Goal: Task Accomplishment & Management: Manage account settings

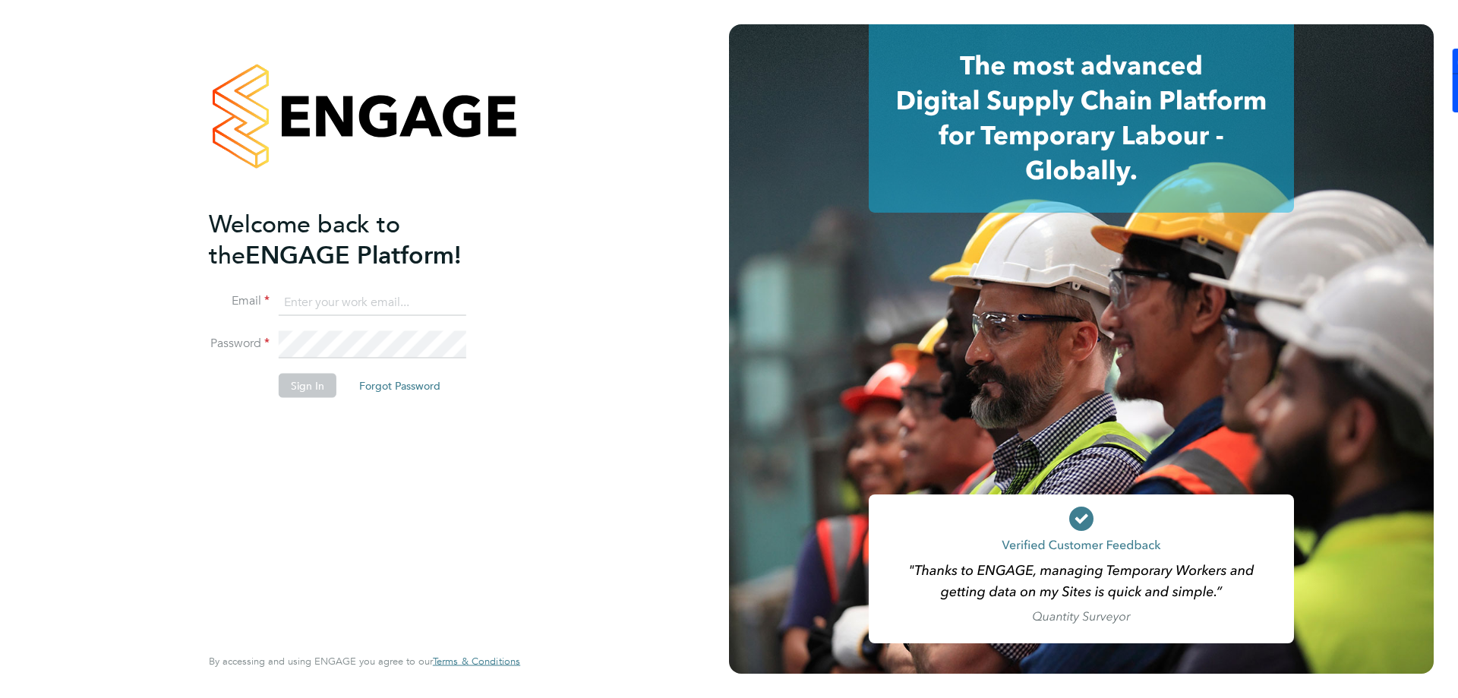
type input "[EMAIL_ADDRESS][DOMAIN_NAME]"
click at [317, 395] on button "Sign In" at bounding box center [308, 385] width 58 height 24
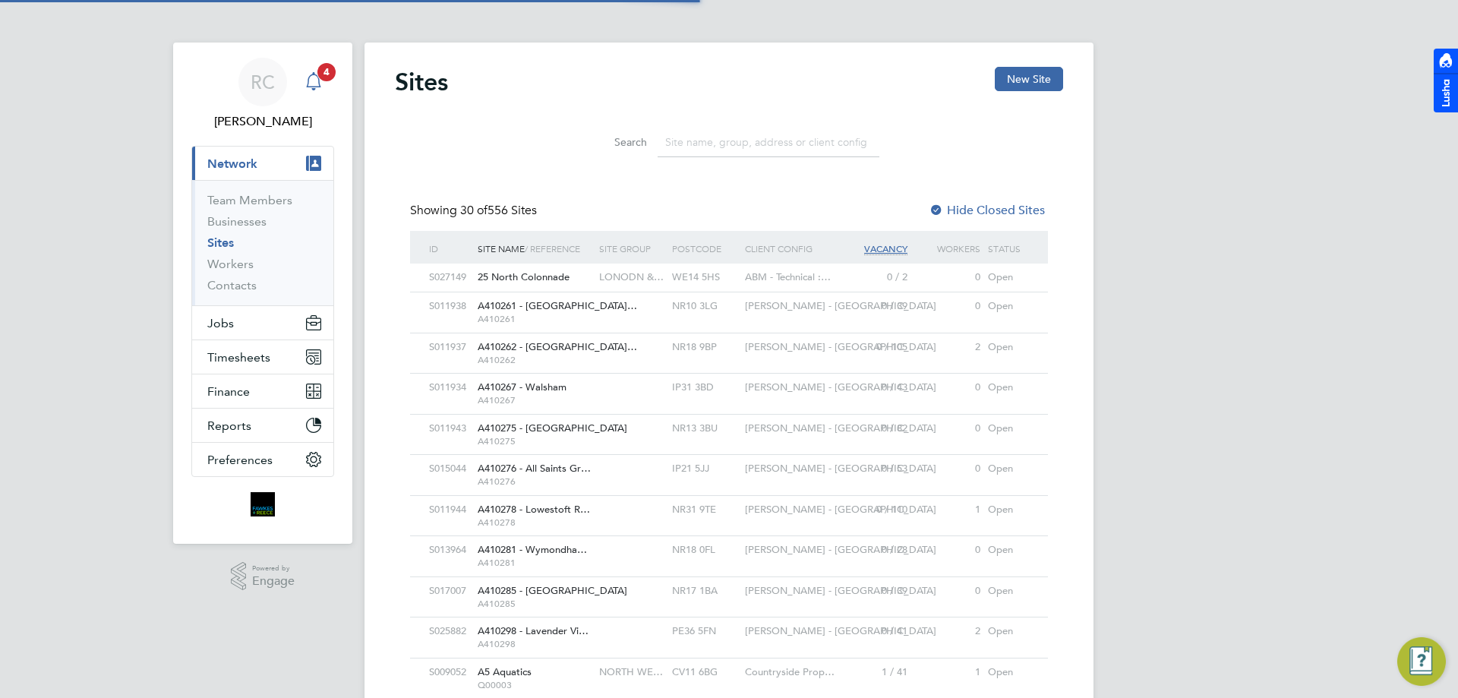
click at [323, 90] on div "Main navigation" at bounding box center [314, 82] width 30 height 30
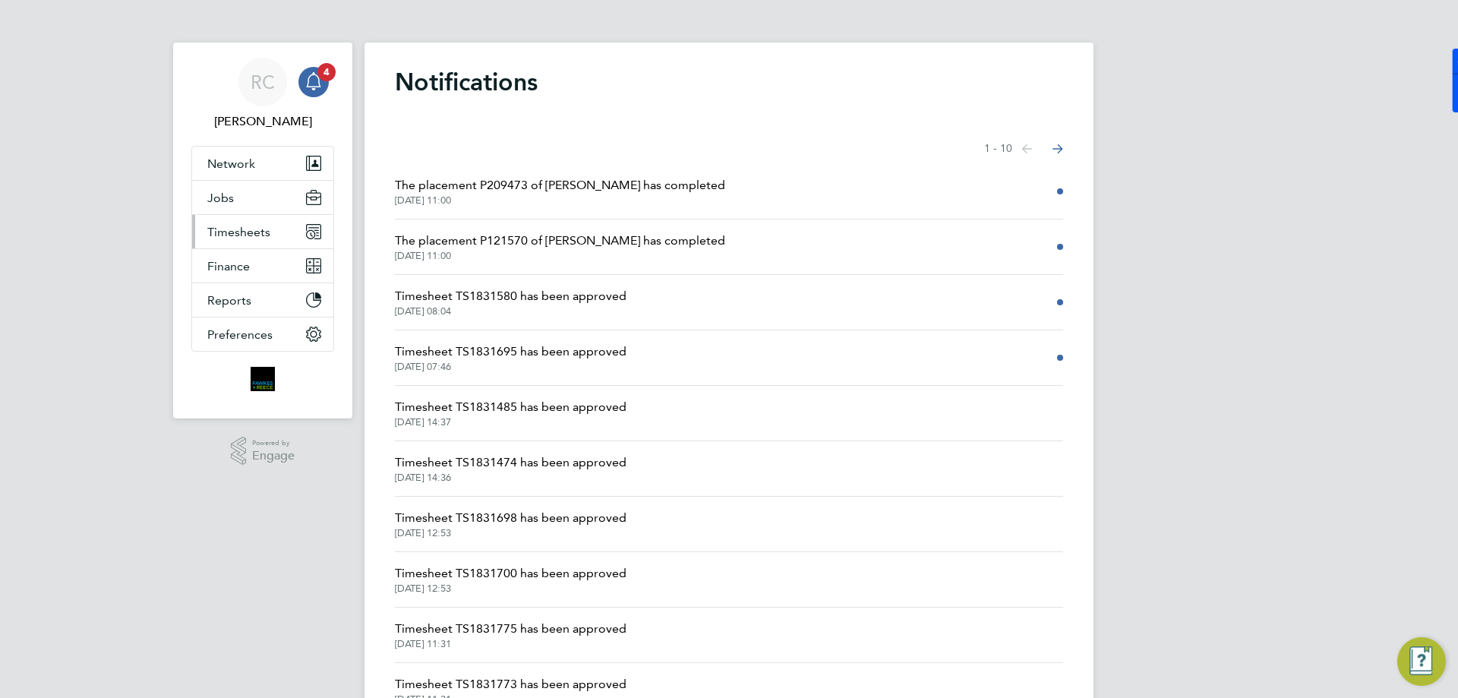
click at [257, 239] on button "Timesheets" at bounding box center [262, 231] width 141 height 33
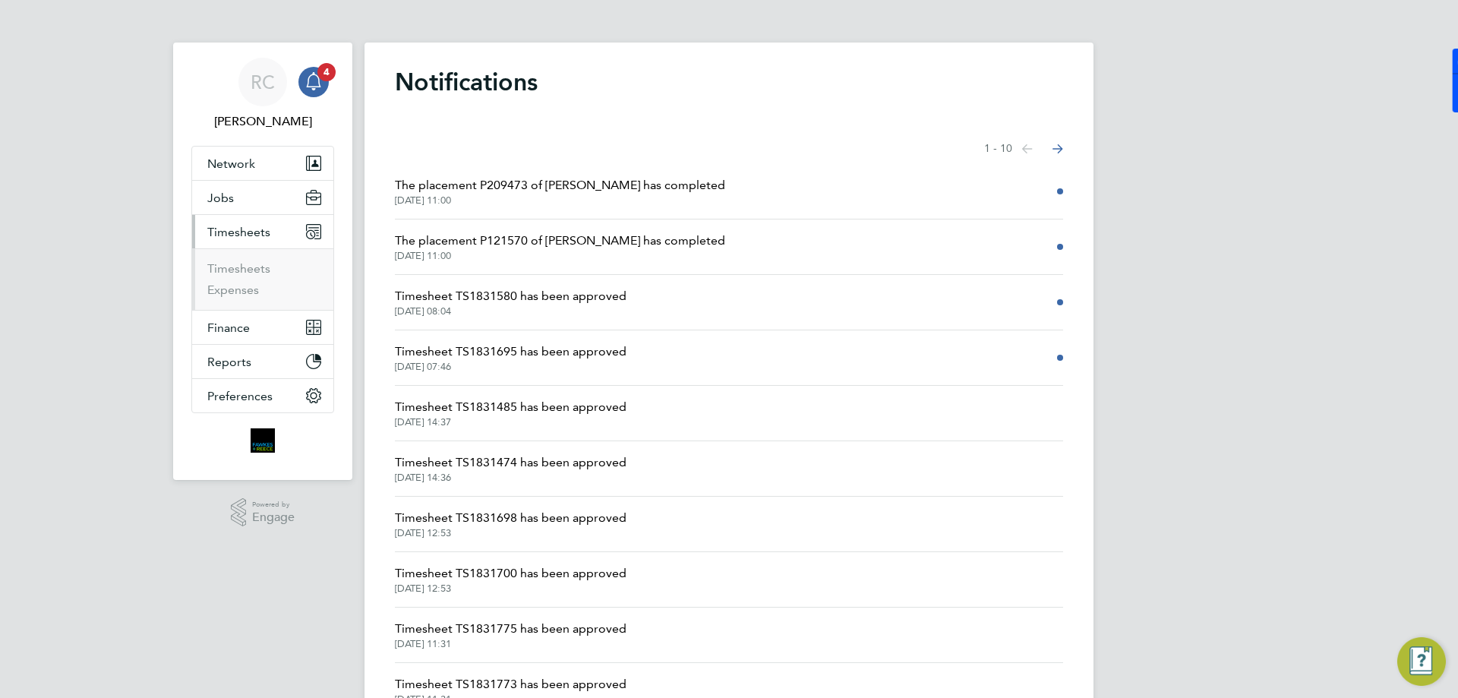
click at [251, 261] on ul "Timesheets Expenses" at bounding box center [262, 279] width 141 height 62
drag, startPoint x: 252, startPoint y: 267, endPoint x: 314, endPoint y: 115, distance: 163.5
click at [253, 267] on link "Timesheets" at bounding box center [238, 268] width 63 height 14
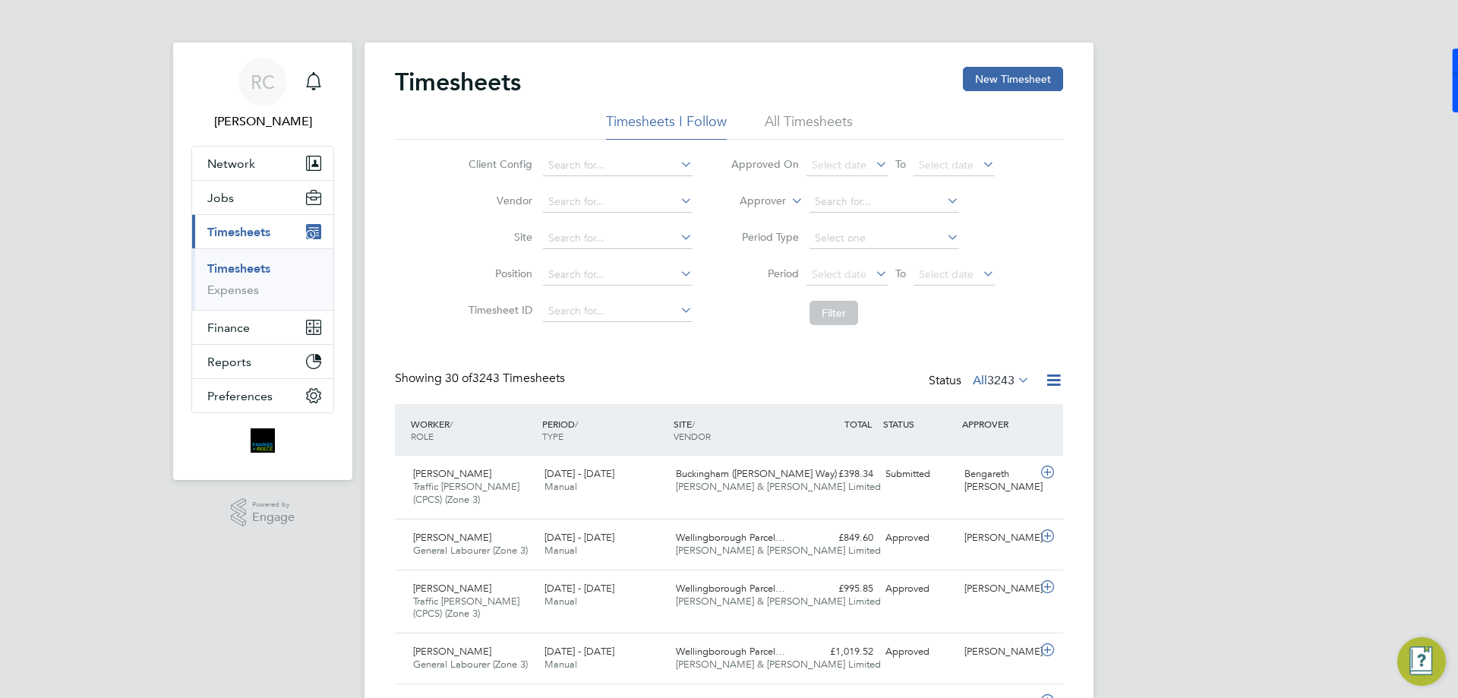
scroll to position [51, 132]
click at [322, 73] on span "1" at bounding box center [326, 72] width 18 height 18
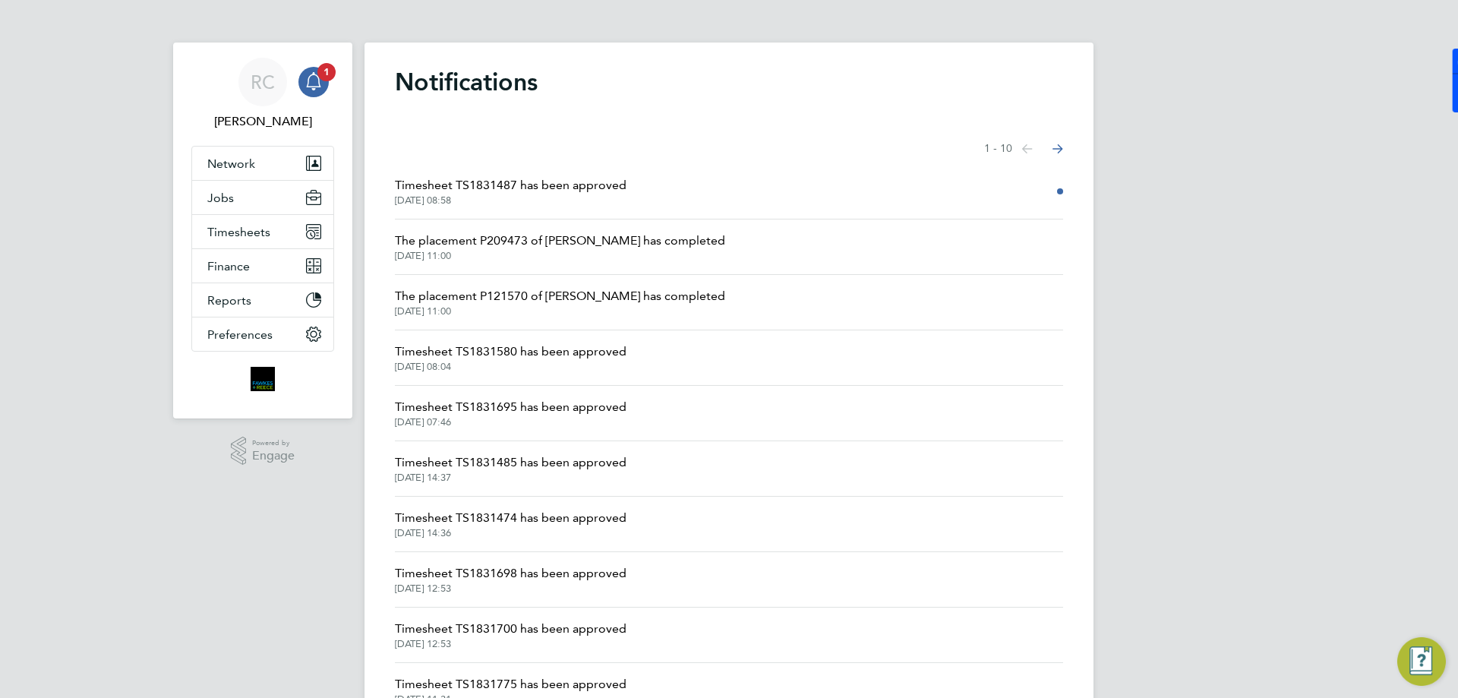
click at [641, 183] on li "Timesheet TS1831487 has been approved 02 Oct 2025, 08:58" at bounding box center [729, 191] width 668 height 55
click at [611, 188] on span "Timesheet TS1831487 has been approved" at bounding box center [511, 185] width 232 height 18
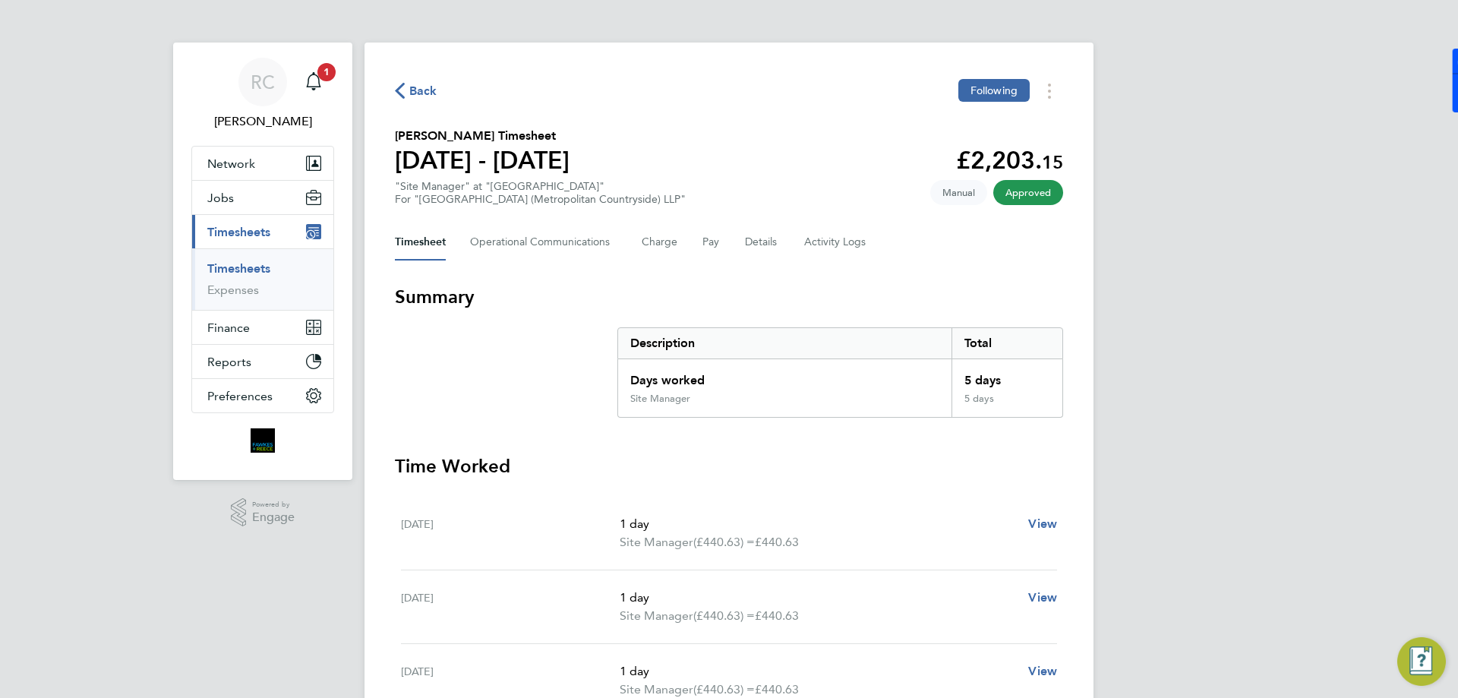
click at [257, 264] on link "Timesheets" at bounding box center [238, 268] width 63 height 14
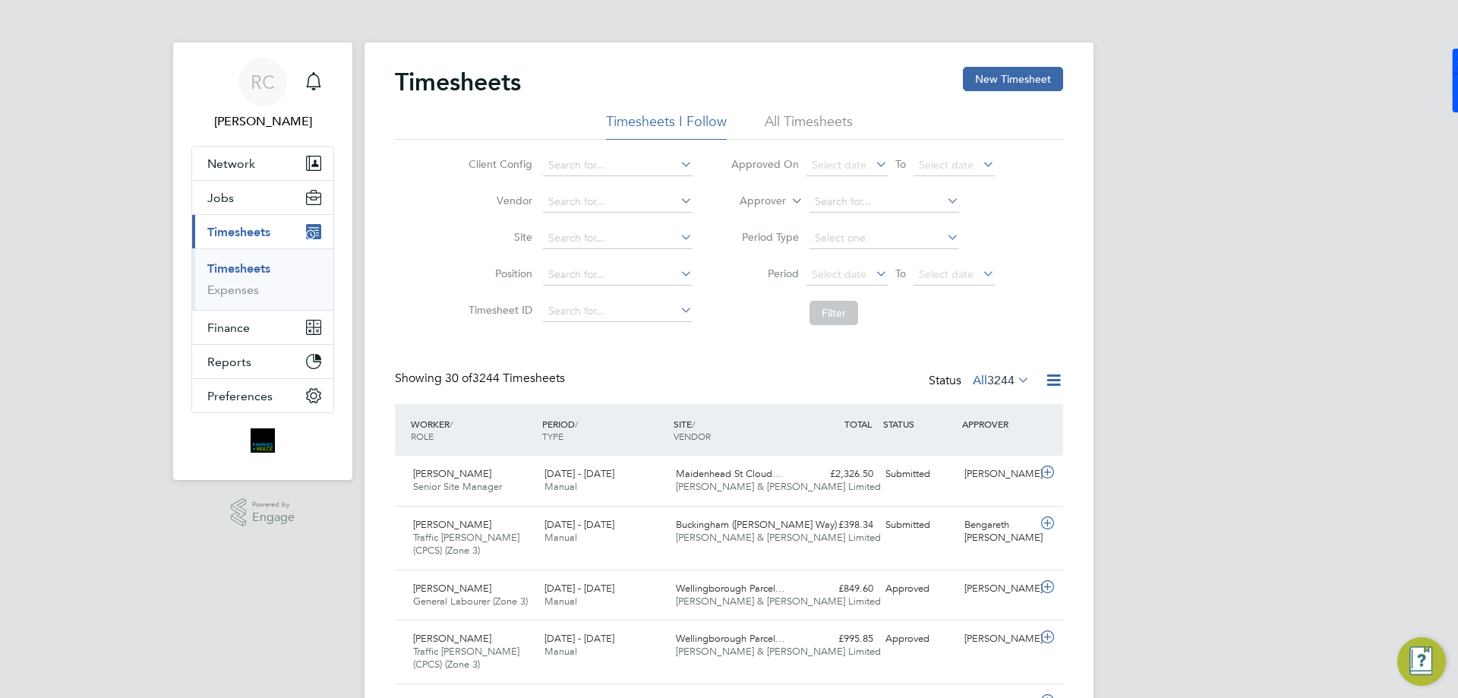
scroll to position [39, 132]
click at [606, 93] on div "Timesheets New Timesheet" at bounding box center [729, 90] width 668 height 46
drag, startPoint x: 510, startPoint y: 74, endPoint x: 425, endPoint y: 76, distance: 85.1
click at [425, 76] on h2 "Timesheets" at bounding box center [458, 82] width 126 height 30
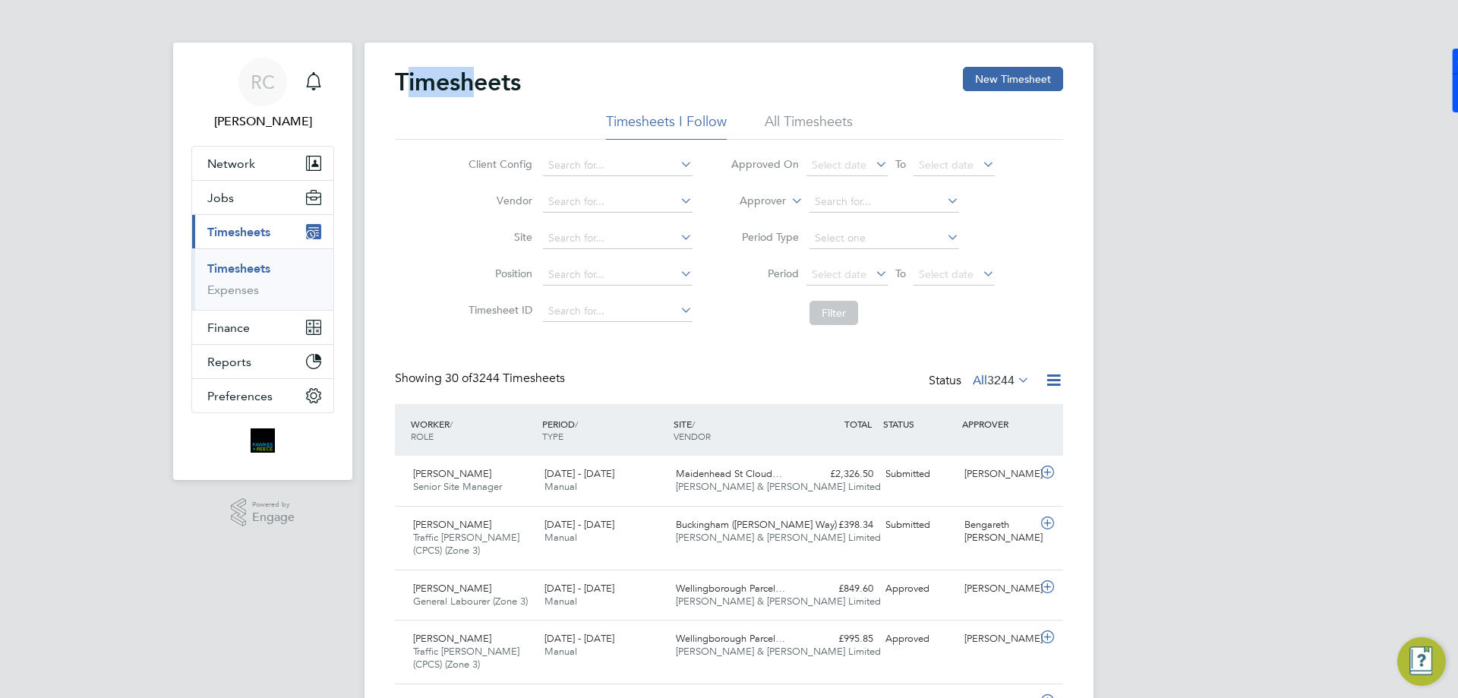
drag, startPoint x: 411, startPoint y: 81, endPoint x: 479, endPoint y: 81, distance: 67.6
click at [479, 81] on h2 "Timesheets" at bounding box center [458, 82] width 126 height 30
click at [487, 80] on h2 "Timesheets" at bounding box center [458, 82] width 126 height 30
drag, startPoint x: 529, startPoint y: 82, endPoint x: 390, endPoint y: 81, distance: 139.0
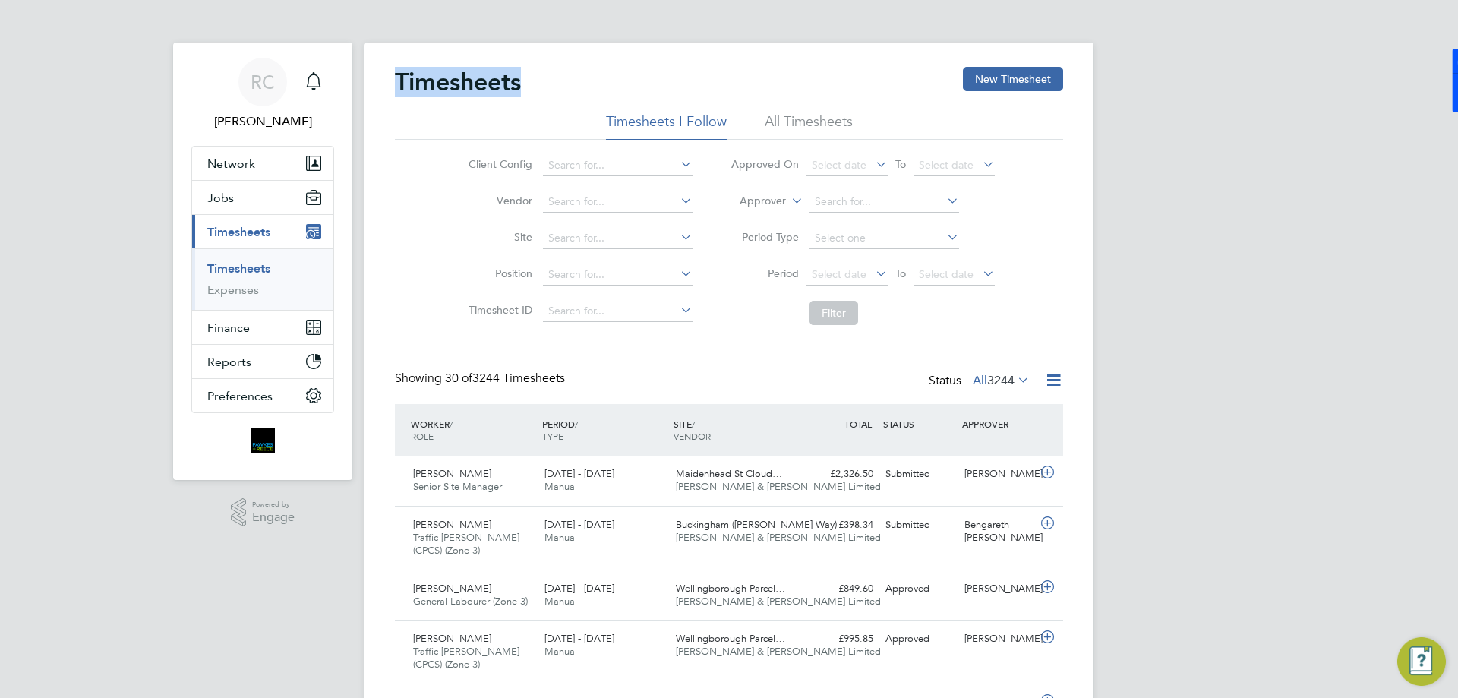
drag, startPoint x: 402, startPoint y: 79, endPoint x: 512, endPoint y: 85, distance: 110.3
click at [510, 85] on h2 "Timesheets" at bounding box center [458, 82] width 126 height 30
click at [515, 84] on h2 "Timesheets" at bounding box center [458, 82] width 126 height 30
click at [504, 90] on h2 "Timesheets" at bounding box center [458, 82] width 126 height 30
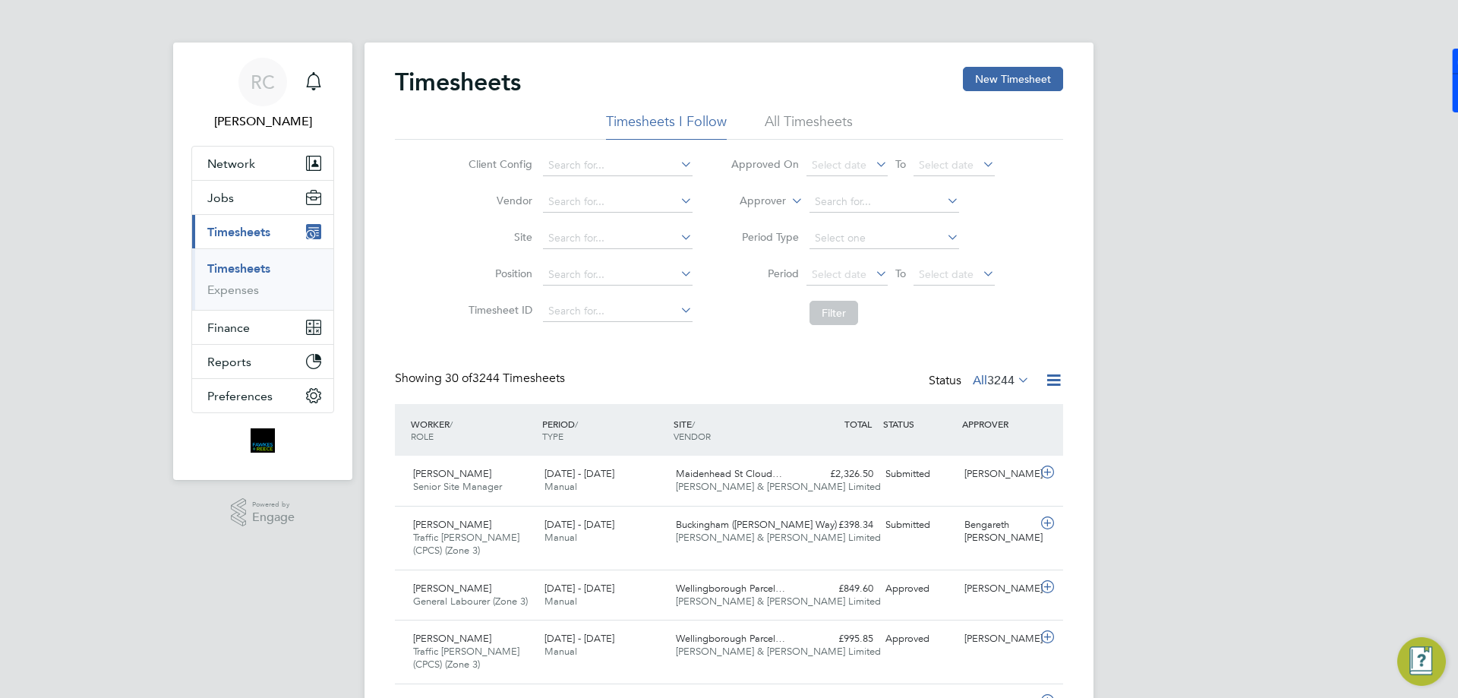
click at [785, 119] on li "All Timesheets" at bounding box center [809, 125] width 88 height 27
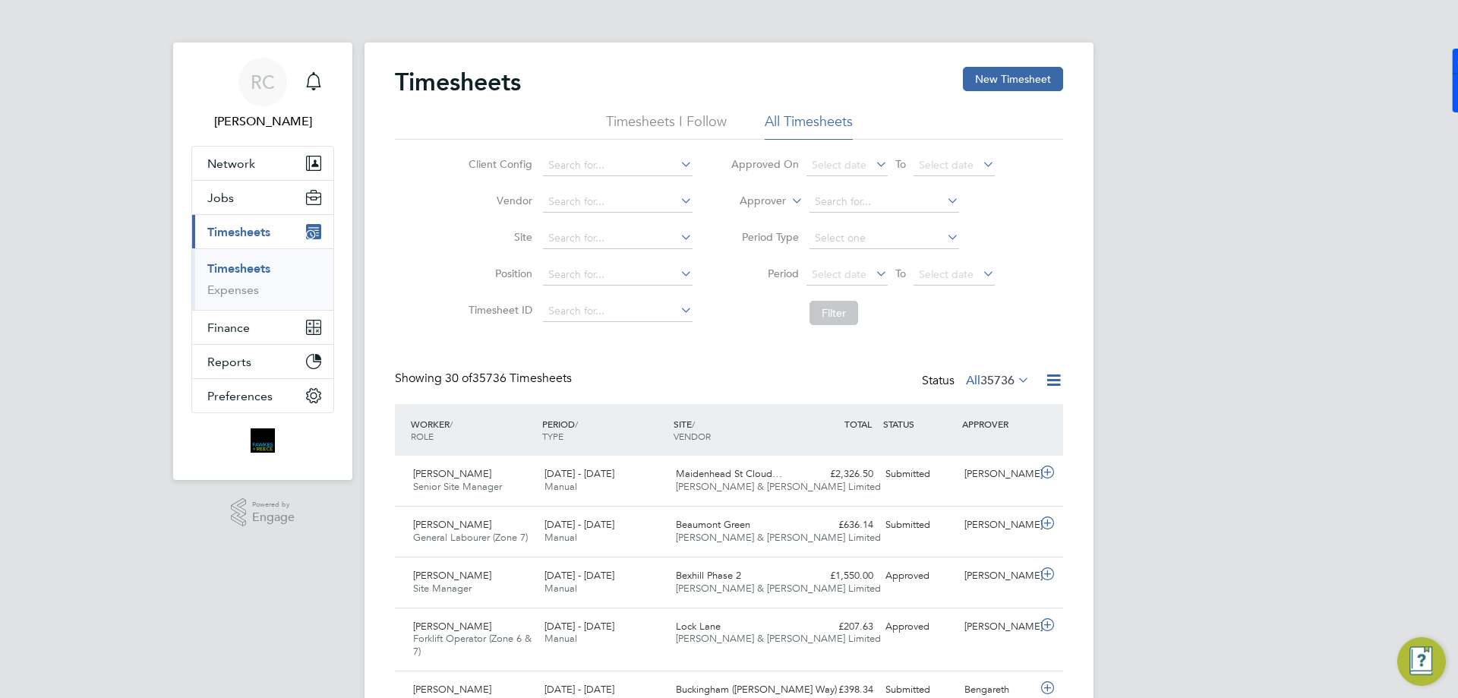
click at [706, 92] on div "Timesheets New Timesheet" at bounding box center [729, 90] width 668 height 46
click at [675, 127] on li "Timesheets I Follow" at bounding box center [666, 125] width 121 height 27
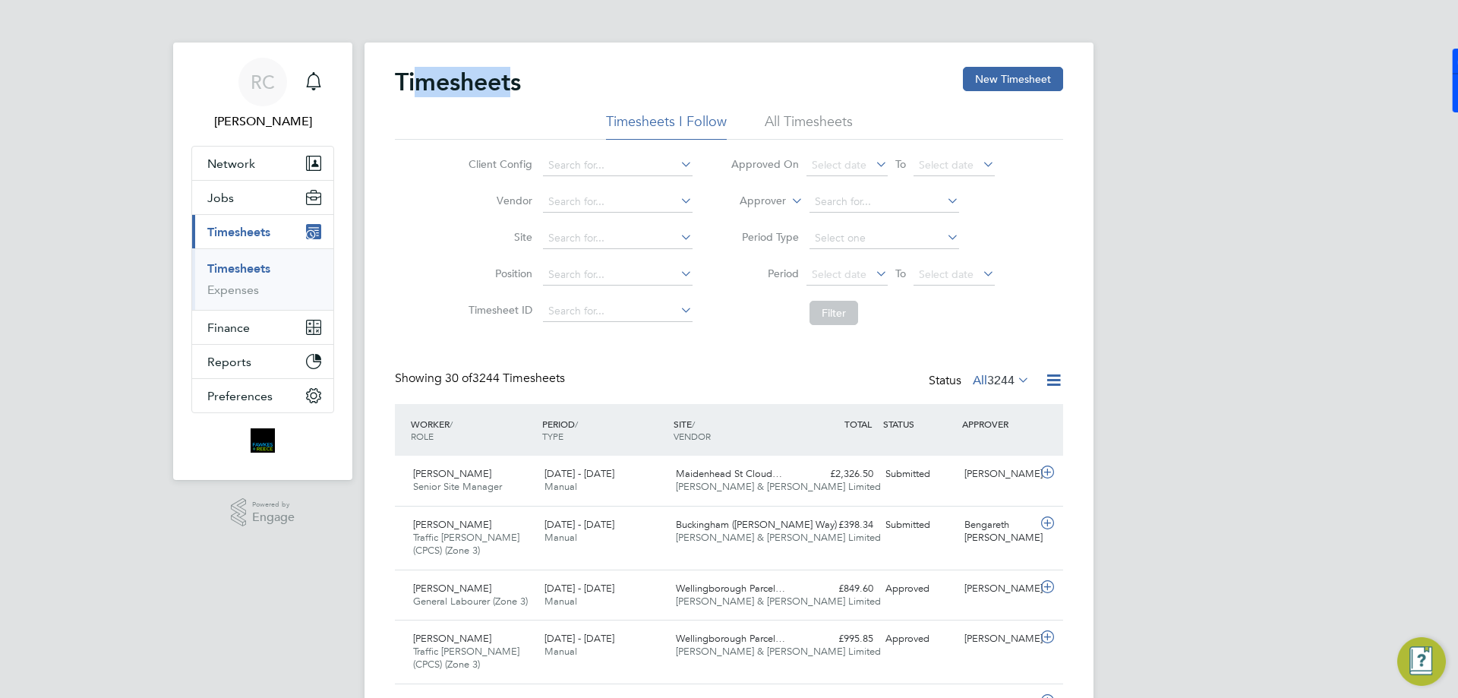
drag, startPoint x: 488, startPoint y: 87, endPoint x: 415, endPoint y: 90, distance: 73.0
click at [415, 90] on h2 "Timesheets" at bounding box center [458, 82] width 126 height 30
click at [406, 89] on h2 "Timesheets" at bounding box center [458, 82] width 126 height 30
click at [789, 136] on li "All Timesheets" at bounding box center [809, 125] width 88 height 27
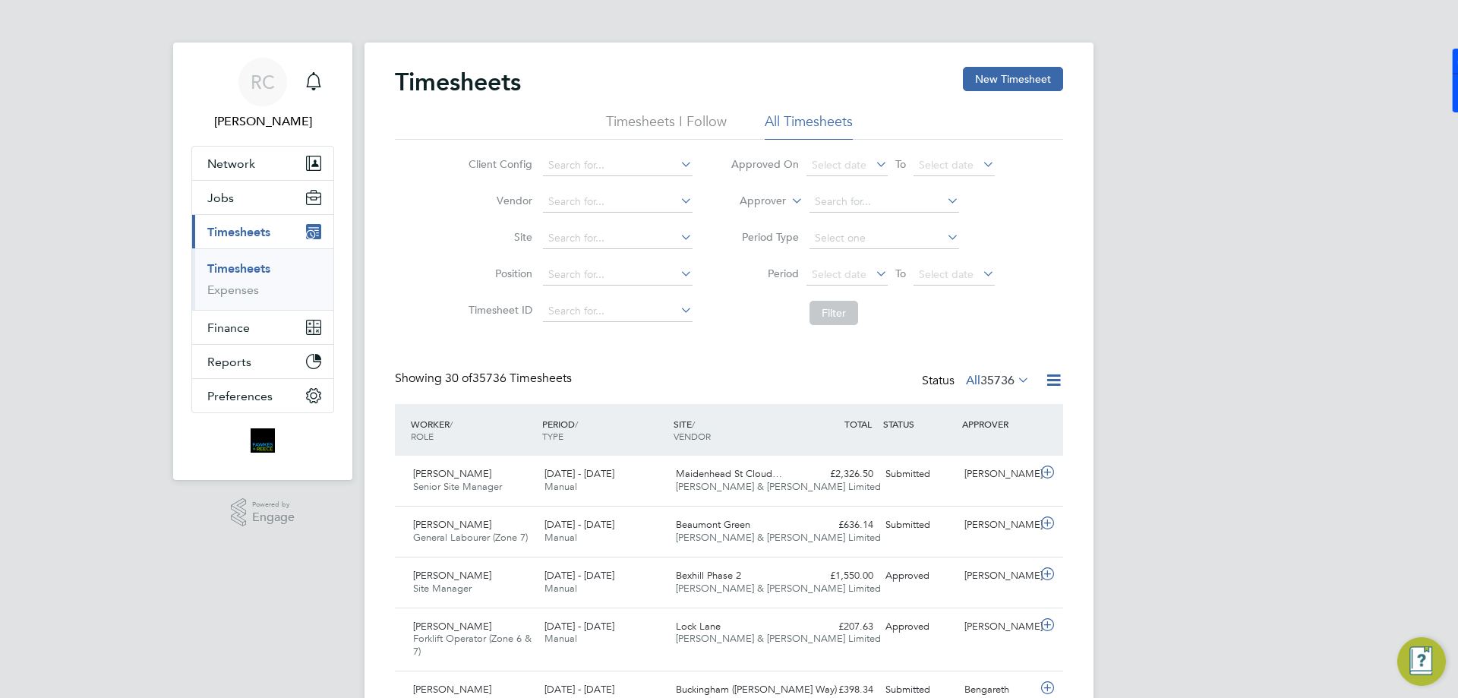
click at [687, 117] on li "Timesheets I Follow" at bounding box center [666, 125] width 121 height 27
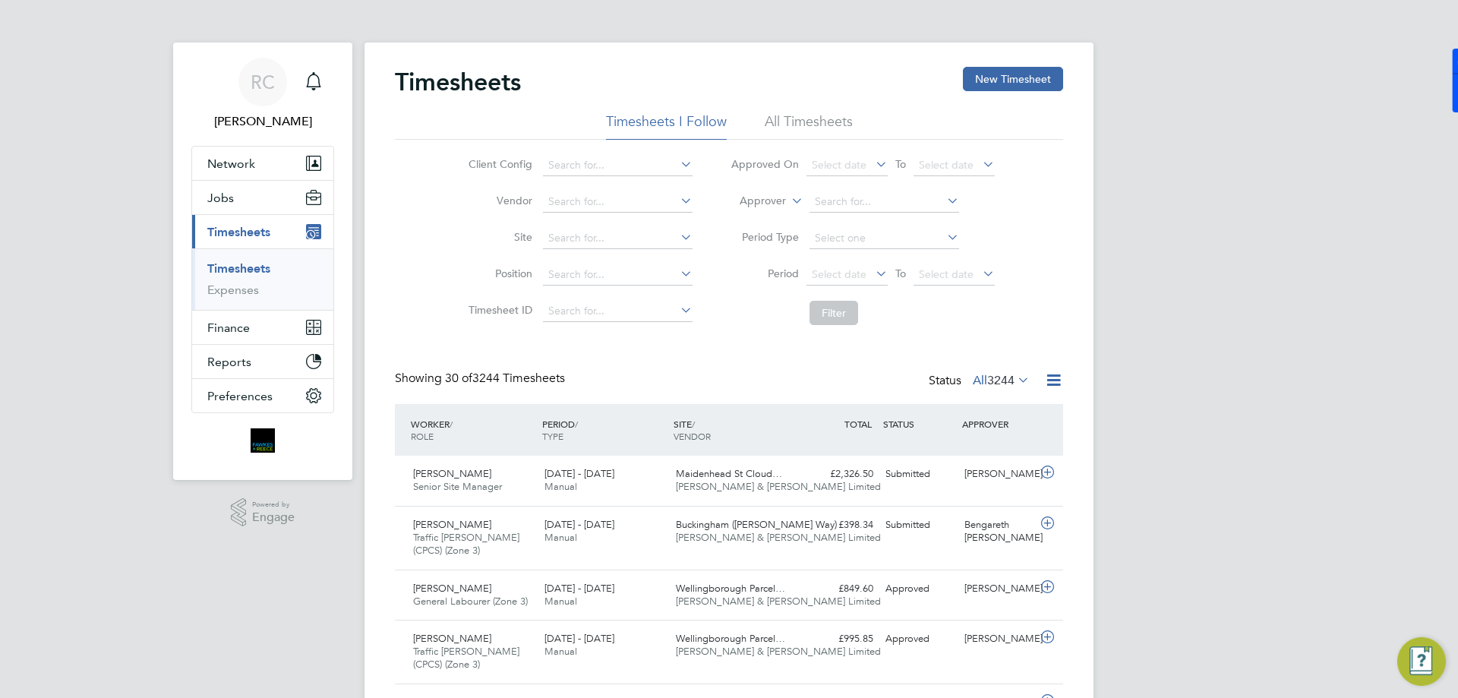
click at [780, 133] on li "All Timesheets" at bounding box center [809, 125] width 88 height 27
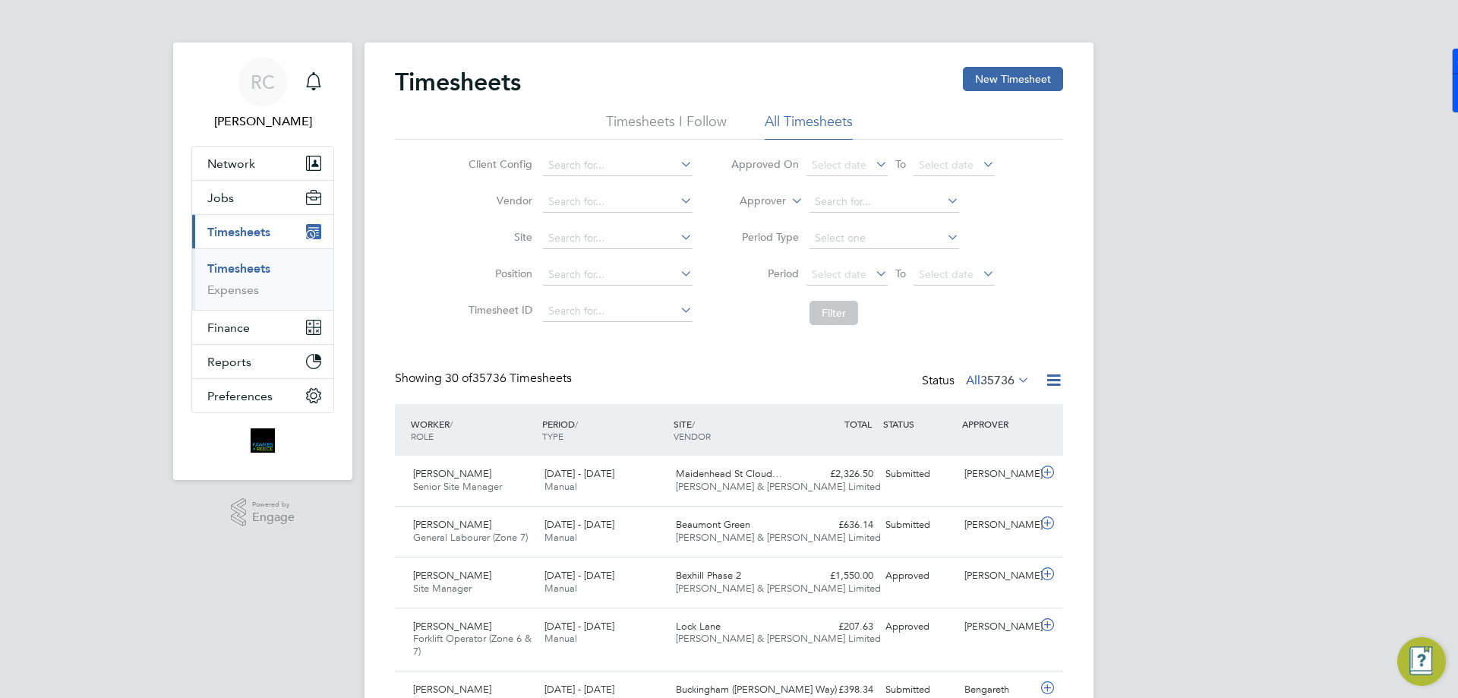
click at [689, 84] on div "Timesheets New Timesheet" at bounding box center [729, 90] width 668 height 46
click at [711, 118] on li "Timesheets I Follow" at bounding box center [666, 125] width 121 height 27
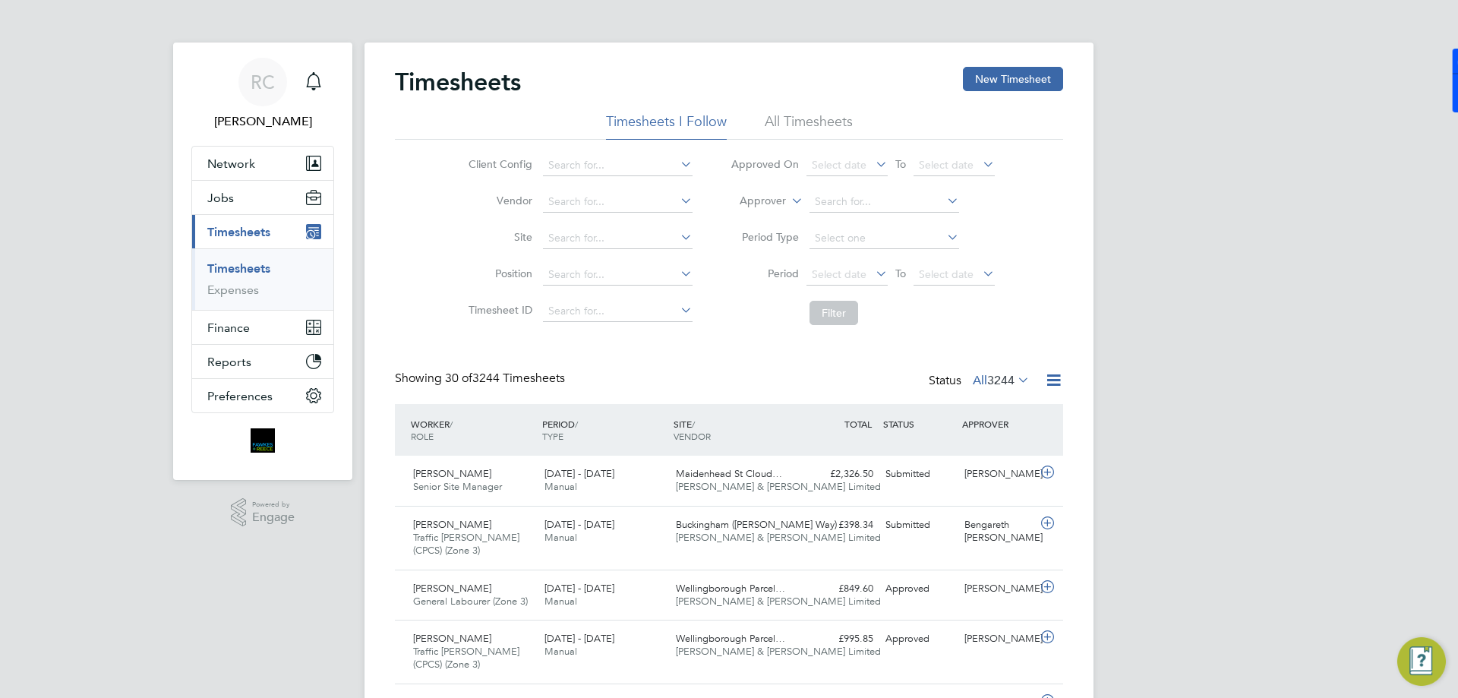
click at [506, 144] on div "Client Config Vendor Site Position Timesheet ID Approved On Select date To Sele…" at bounding box center [729, 236] width 668 height 193
